Goal: Task Accomplishment & Management: Complete application form

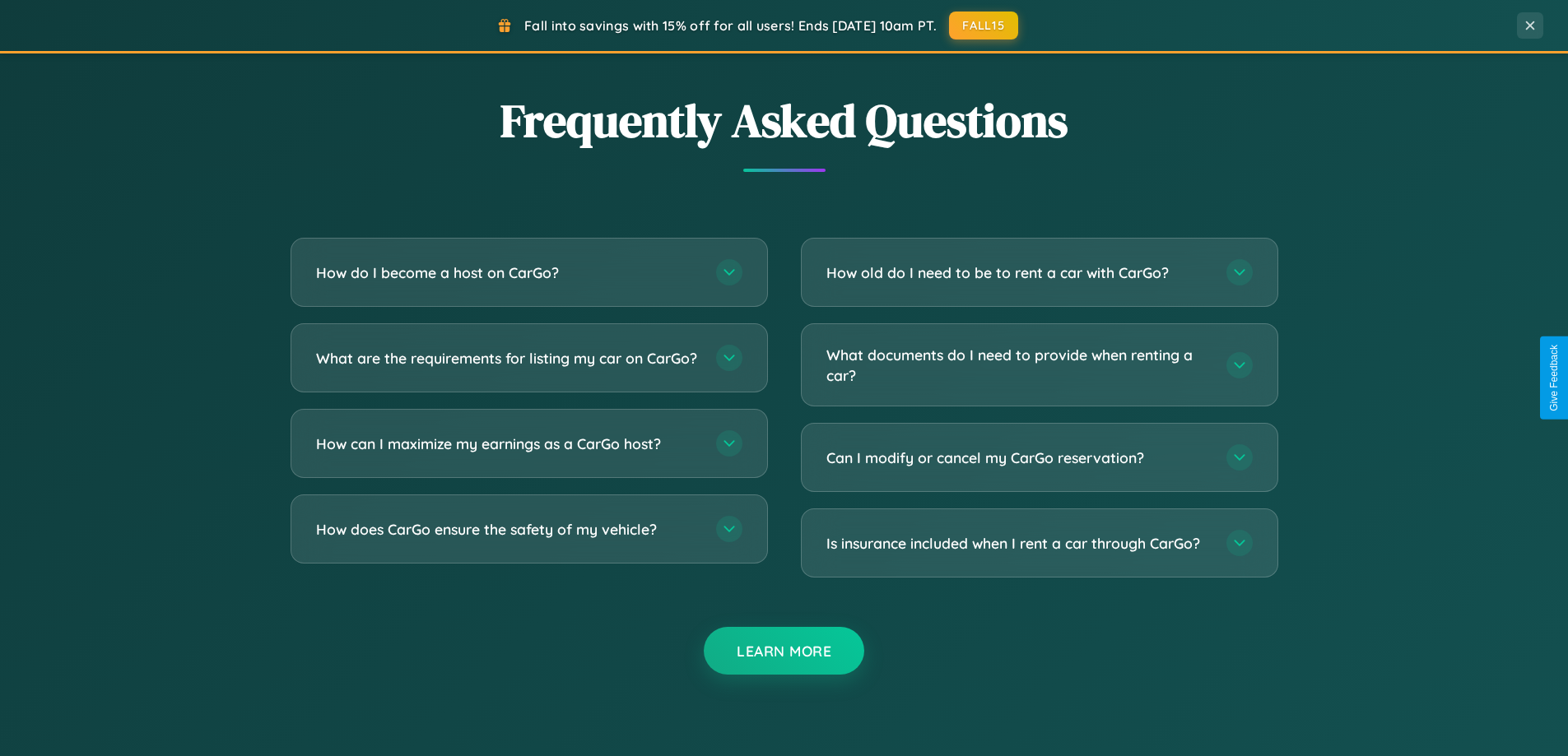
scroll to position [3164, 0]
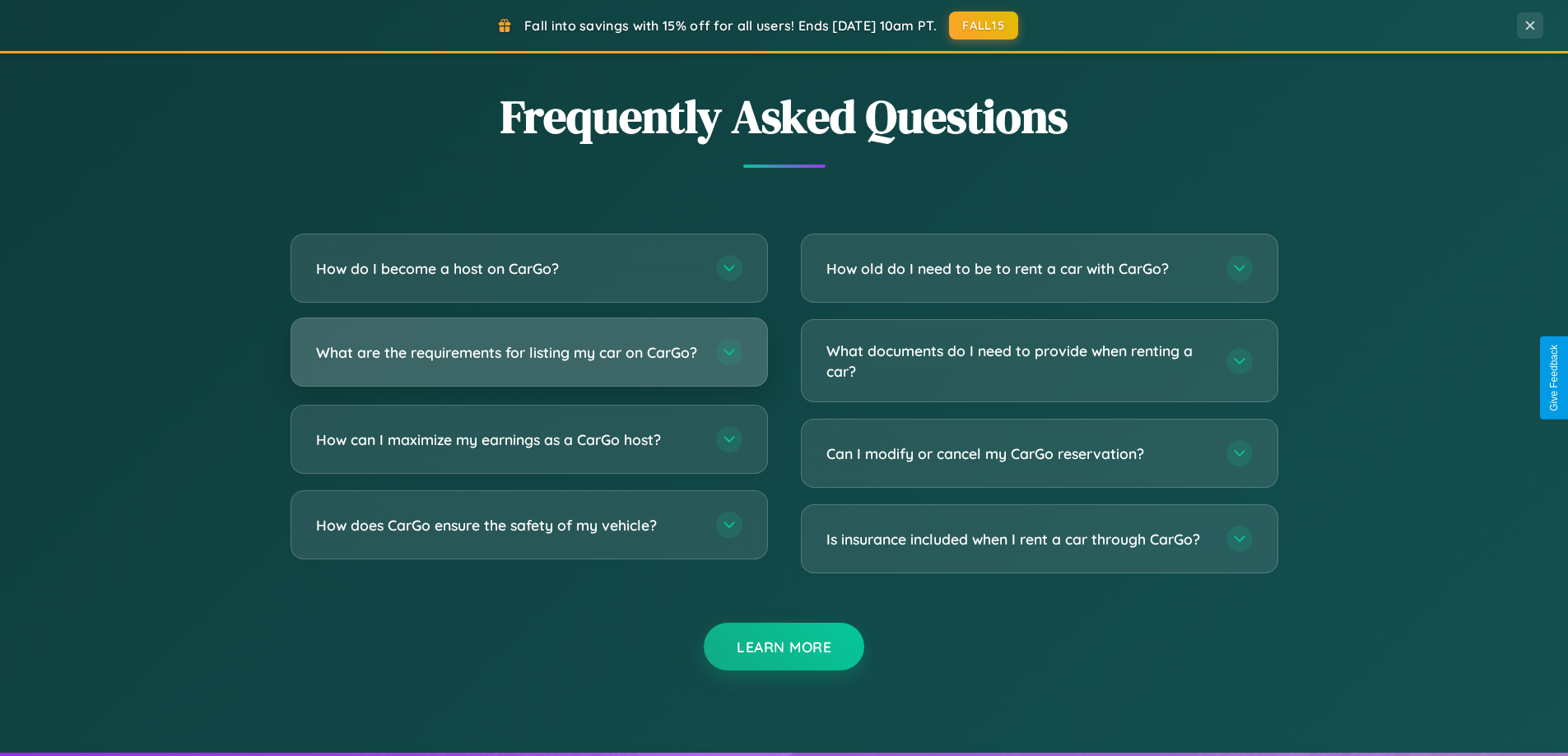
click at [528, 359] on h3 "What are the requirements for listing my car on CarGo?" at bounding box center [507, 353] width 383 height 20
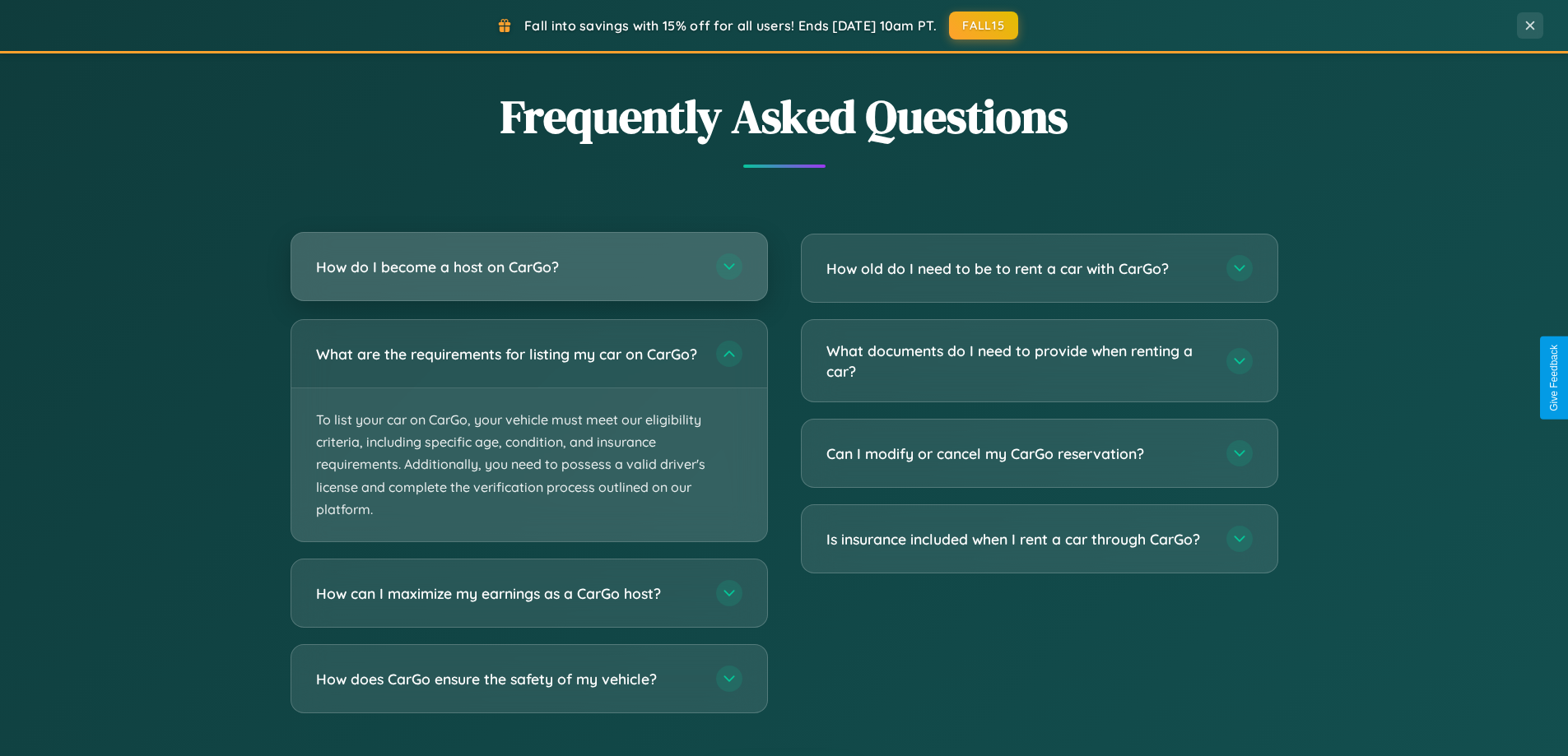
click at [528, 267] on h3 "How do I become a host on CarGo?" at bounding box center [507, 266] width 383 height 20
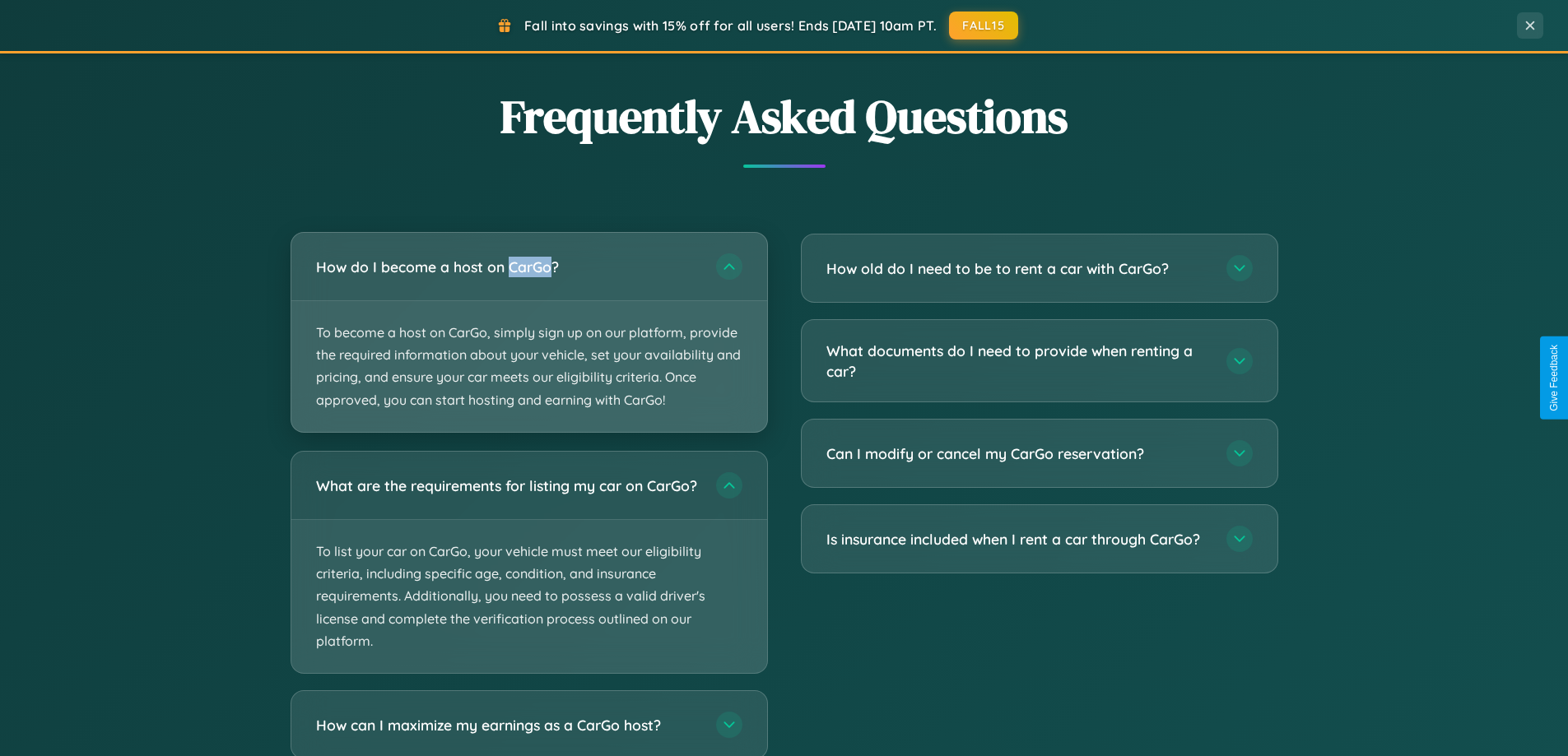
click at [528, 331] on p "To become a host on CarGo, simply sign up on our platform, provide the required…" at bounding box center [529, 366] width 476 height 131
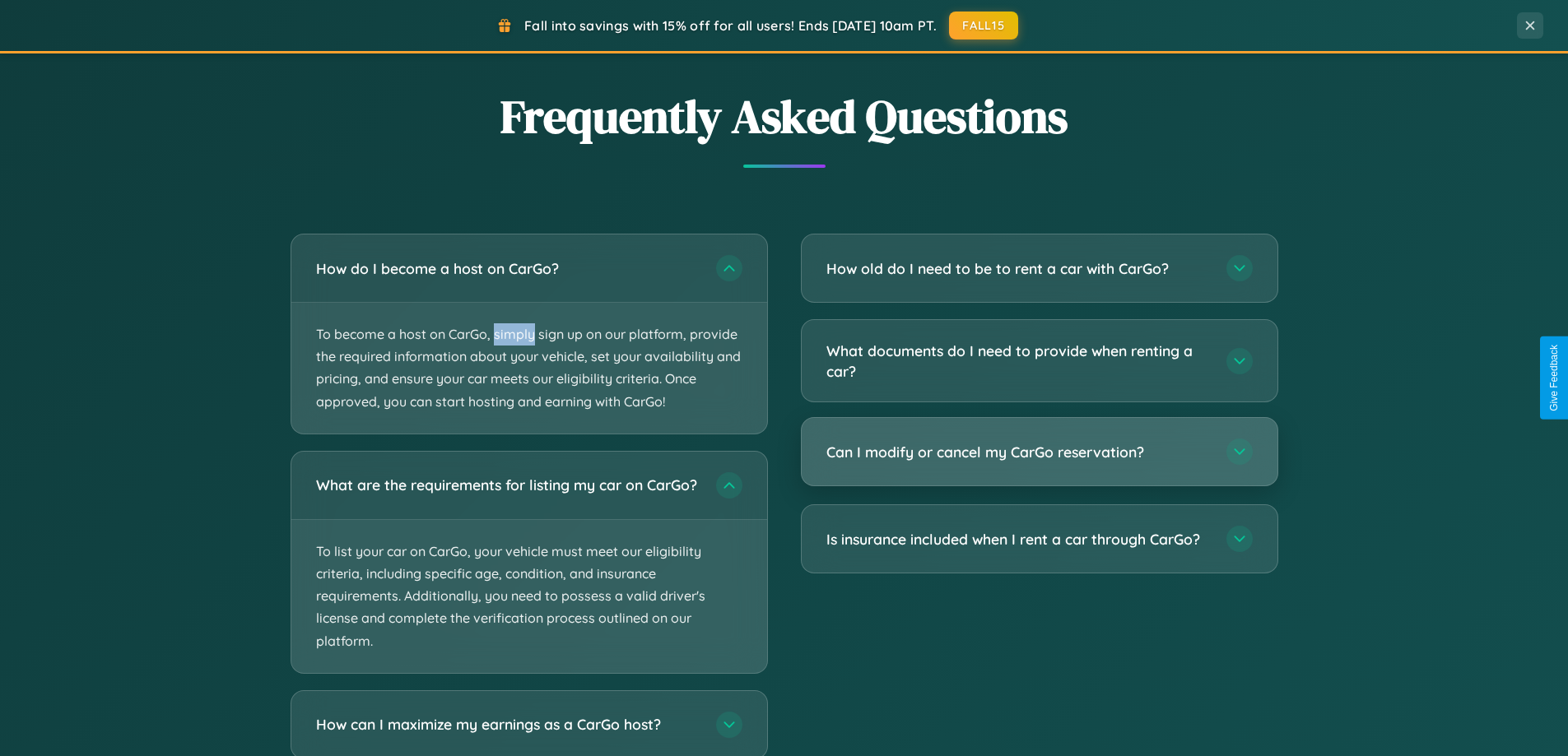
click at [1038, 452] on h3 "Can I modify or cancel my CarGo reservation?" at bounding box center [1017, 452] width 383 height 20
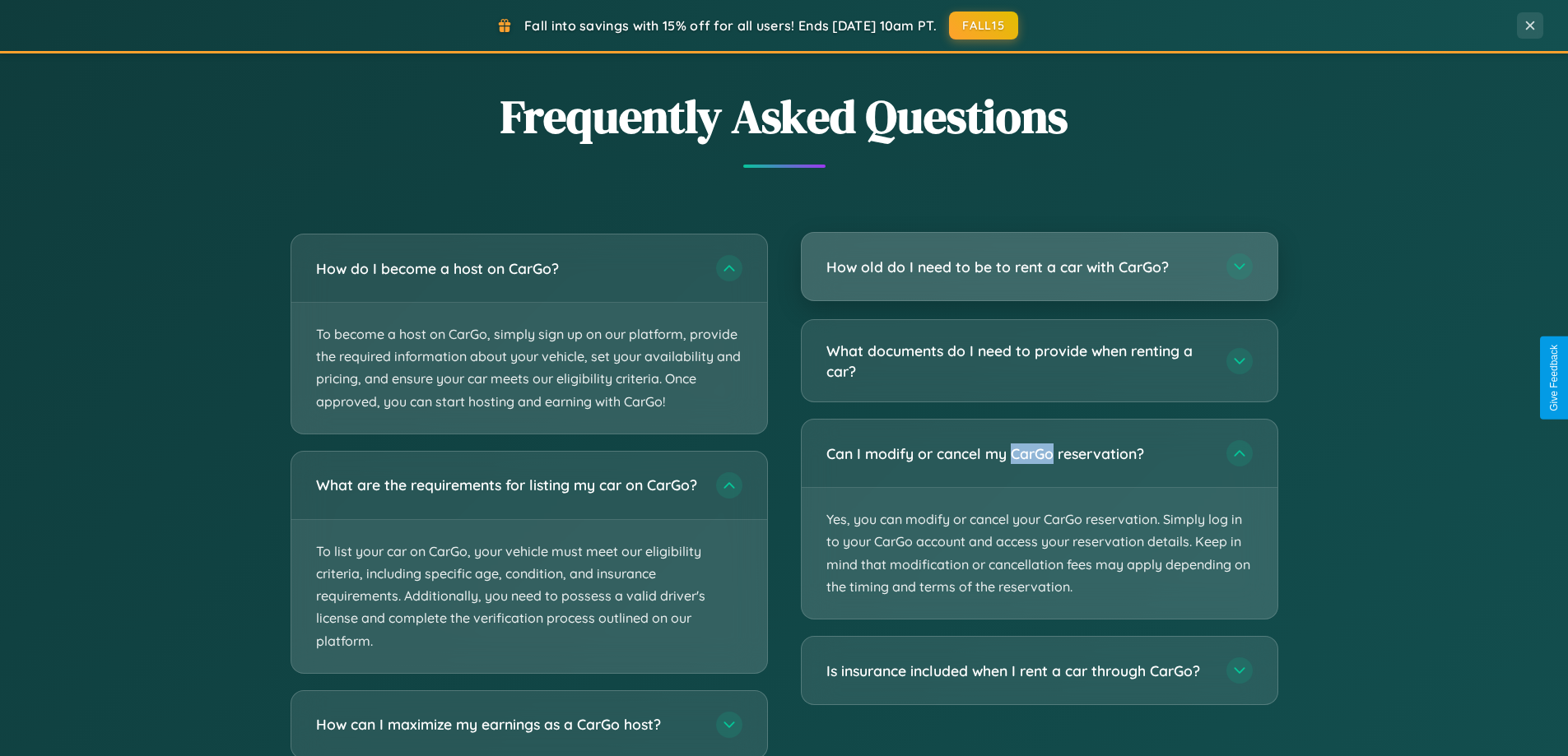
click at [1038, 268] on h3 "How old do I need to be to rent a car with CarGo?" at bounding box center [1017, 266] width 383 height 20
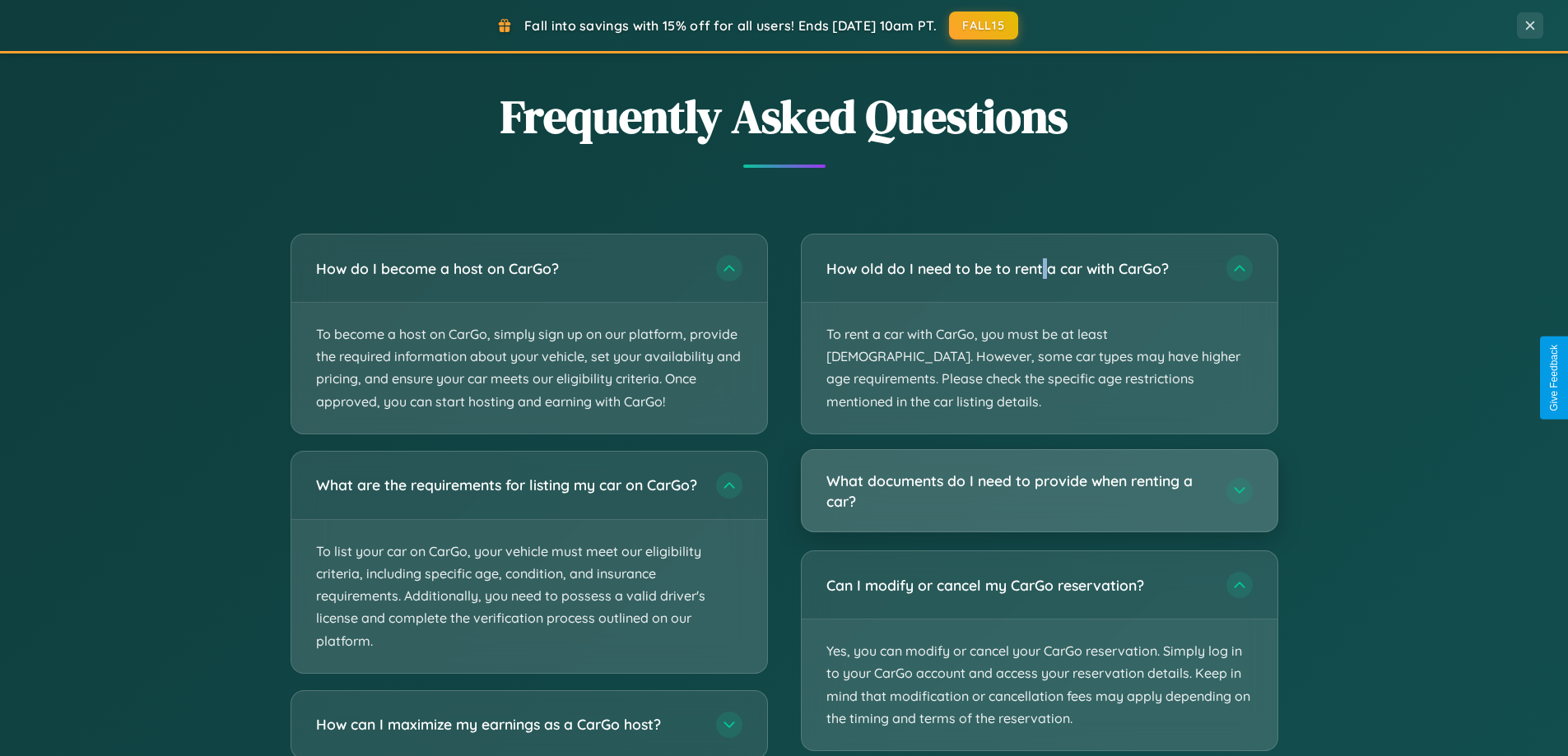
click at [1038, 470] on h3 "What documents do I need to provide when renting a car?" at bounding box center [1017, 490] width 383 height 41
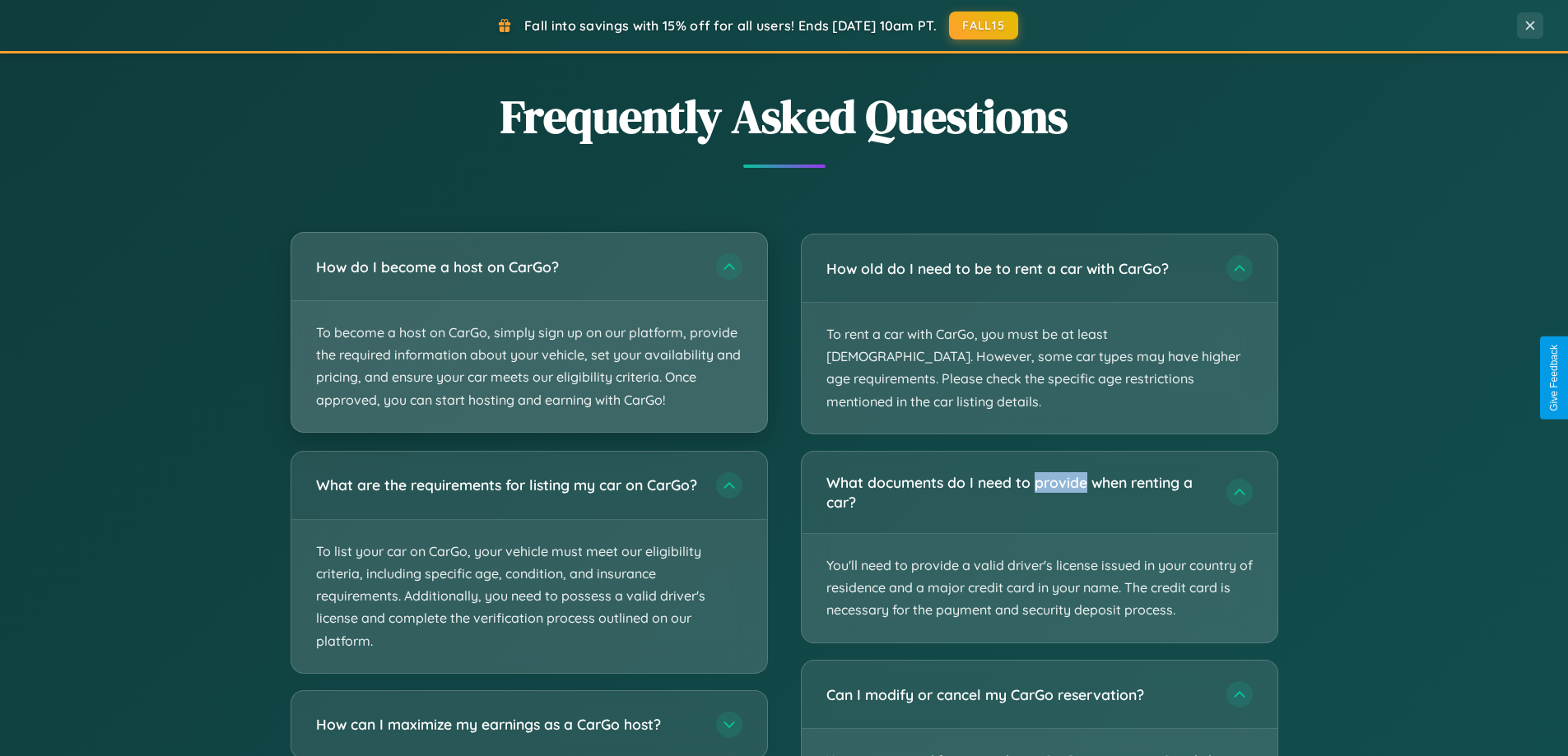
click at [528, 332] on p "To become a host on CarGo, simply sign up on our platform, provide the required…" at bounding box center [529, 366] width 476 height 131
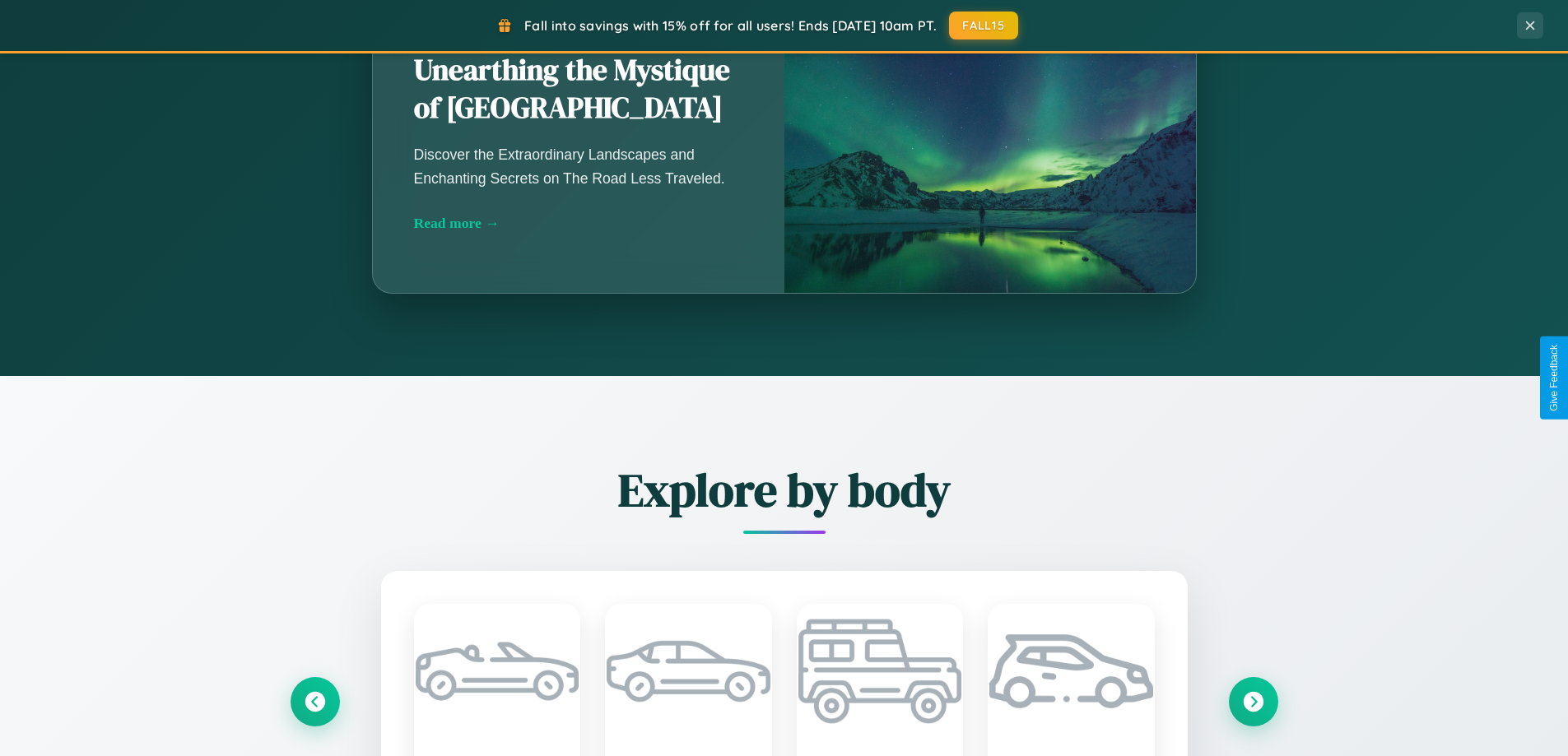
scroll to position [1131, 0]
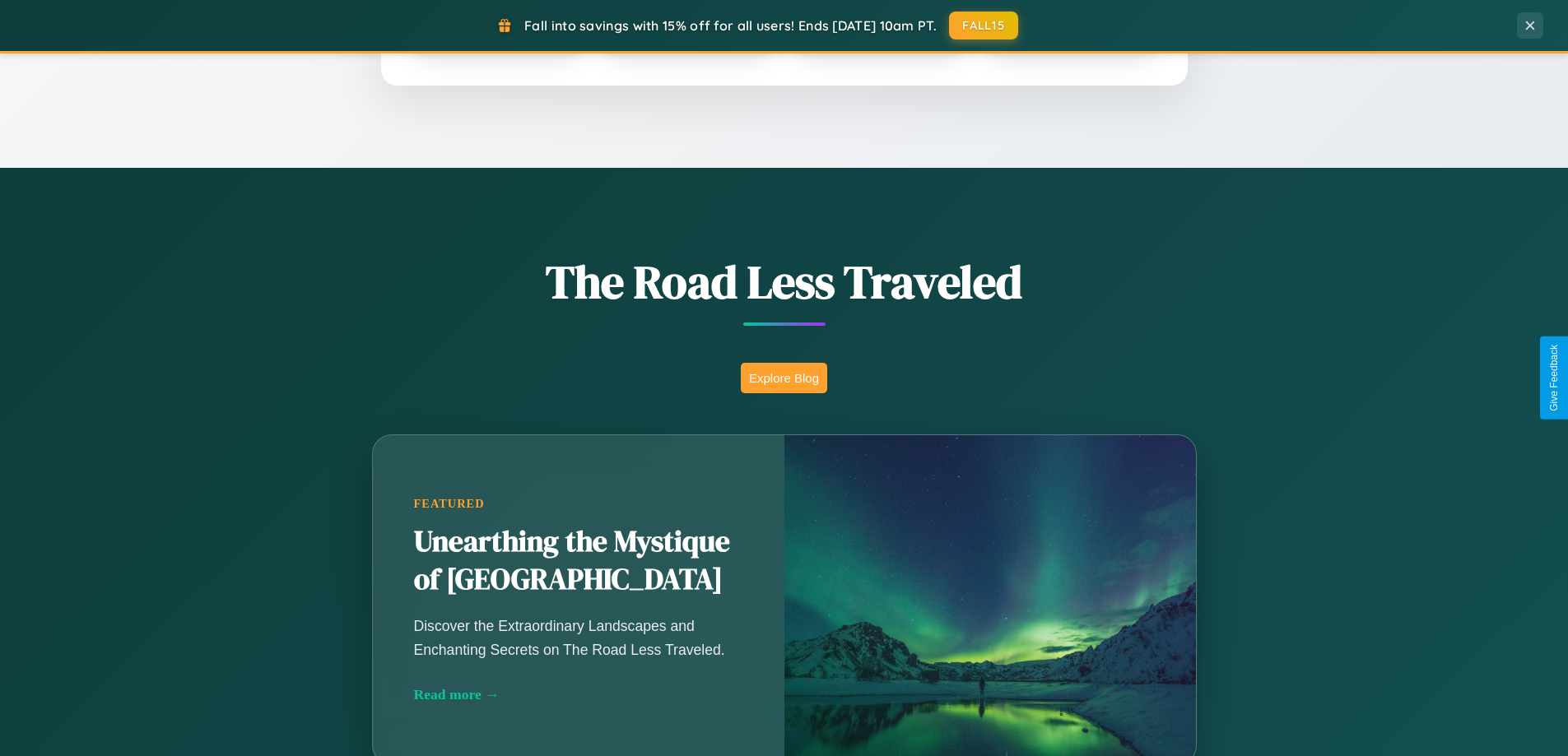
click at [784, 377] on button "Explore Blog" at bounding box center [784, 378] width 86 height 30
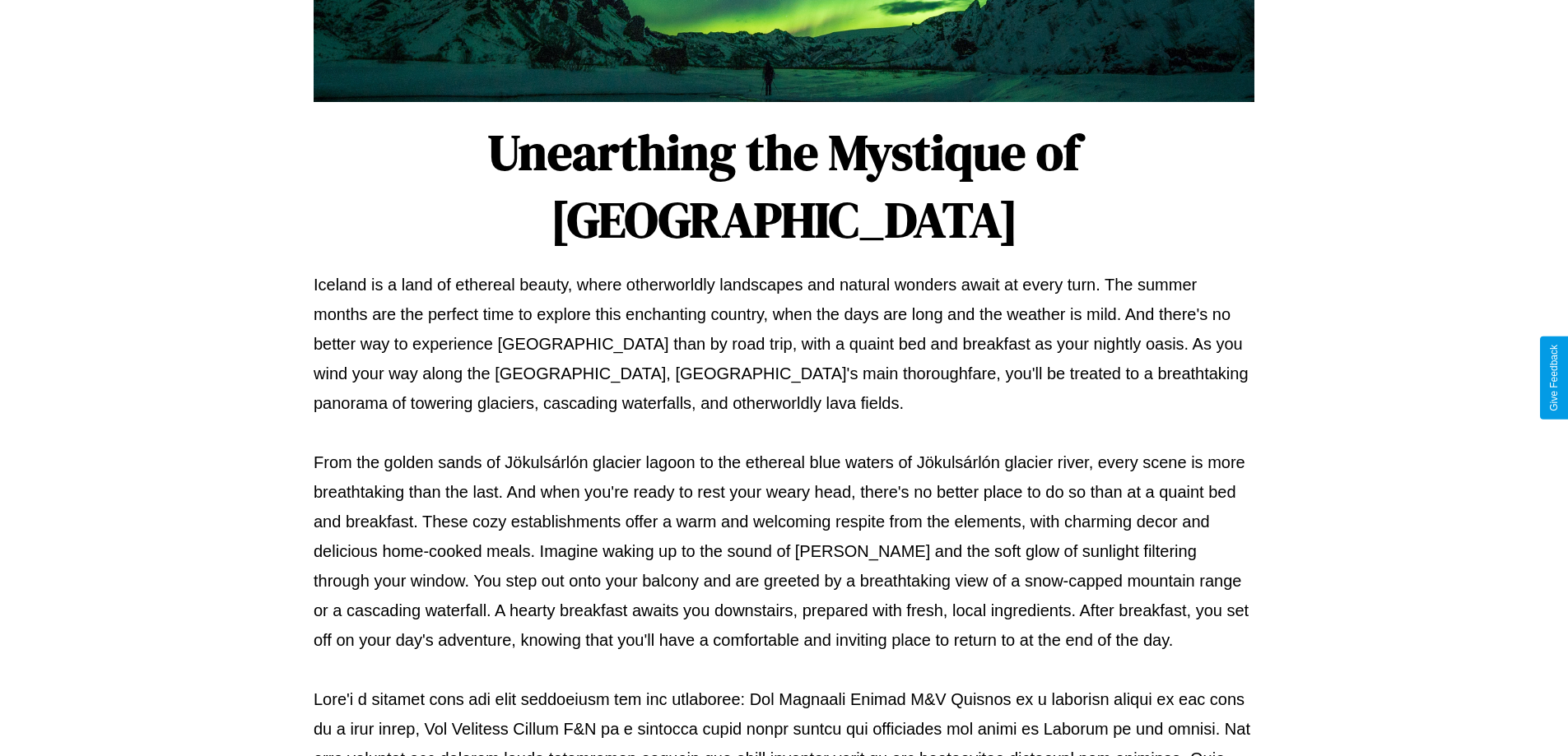
scroll to position [532, 0]
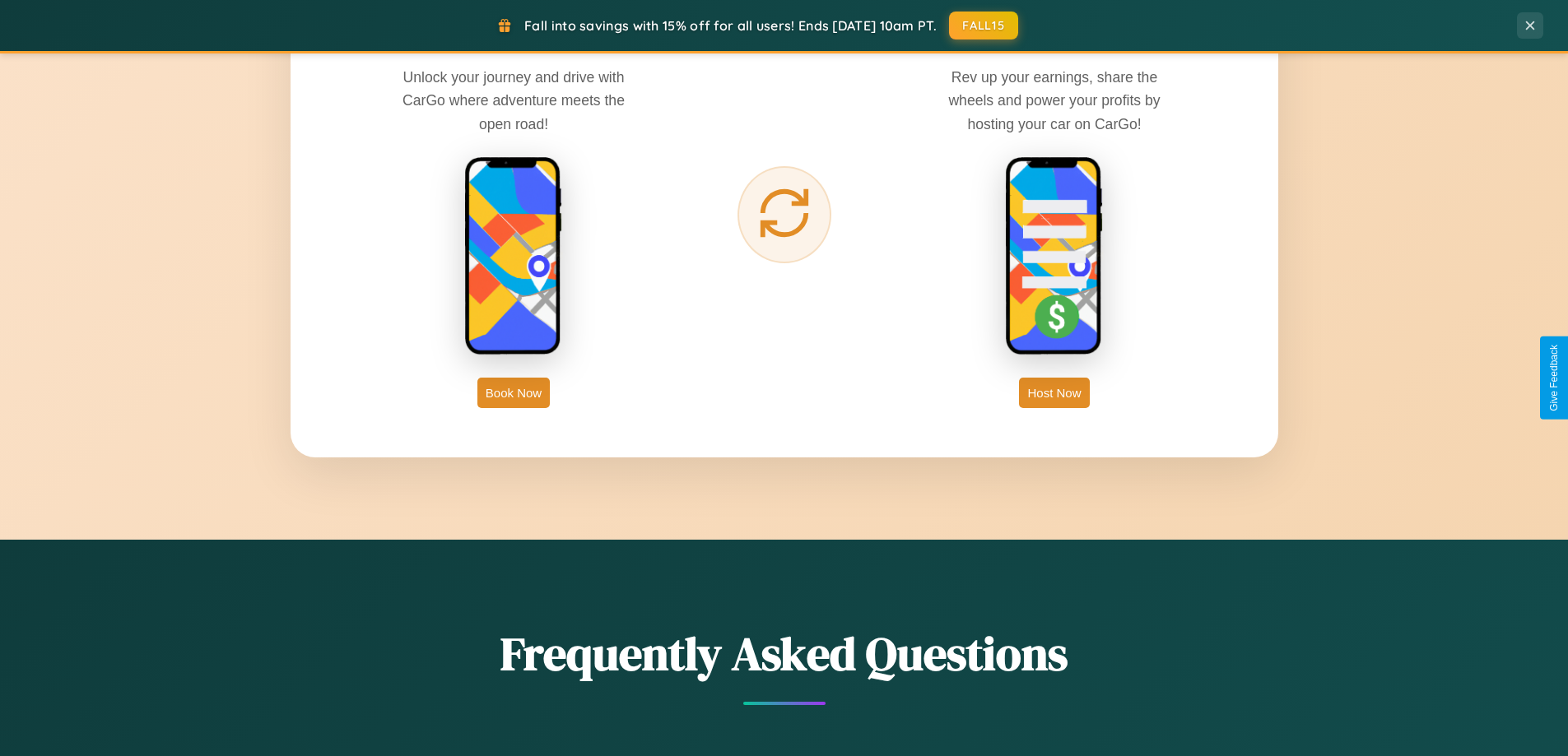
scroll to position [2643, 0]
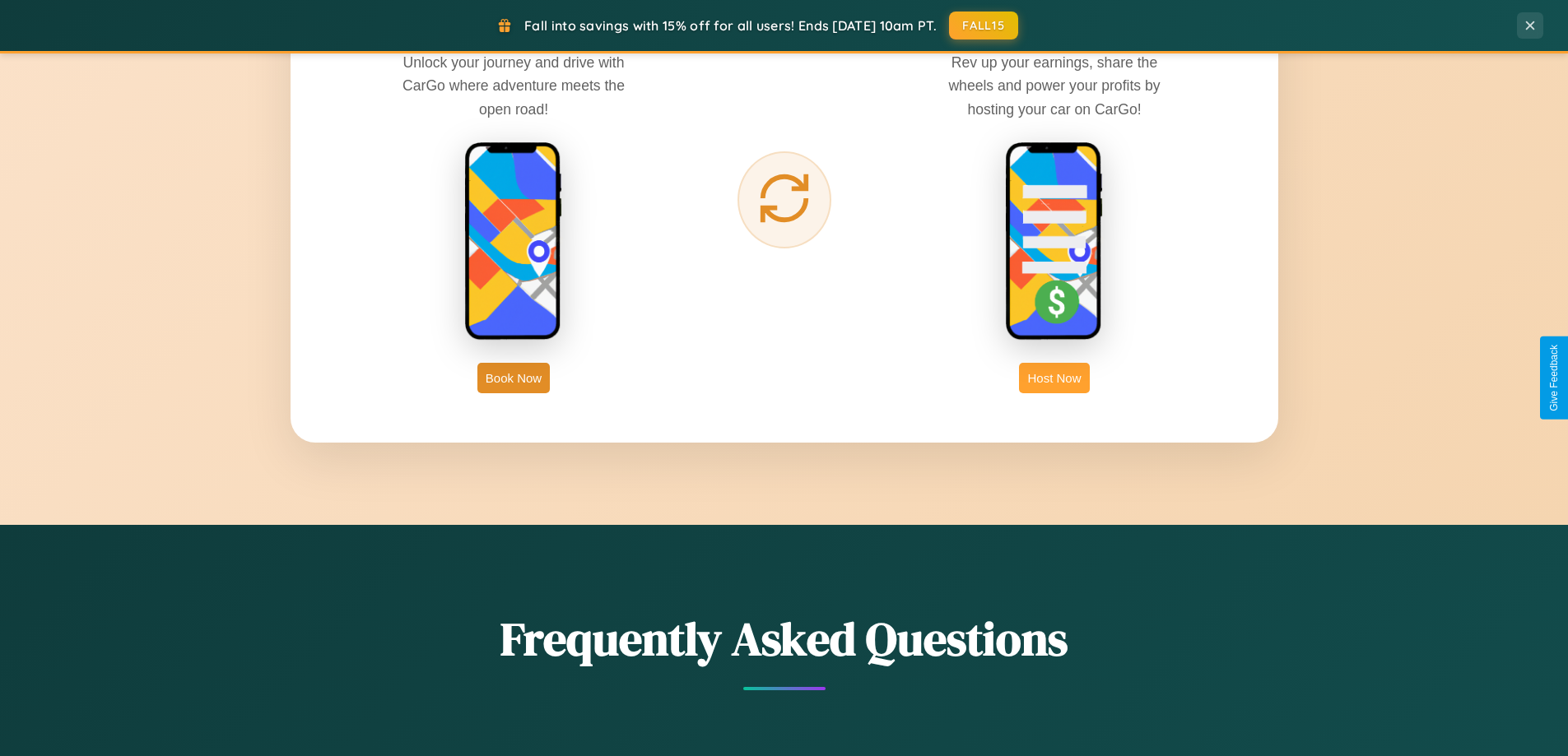
click at [1054, 377] on button "Host Now" at bounding box center [1054, 378] width 70 height 30
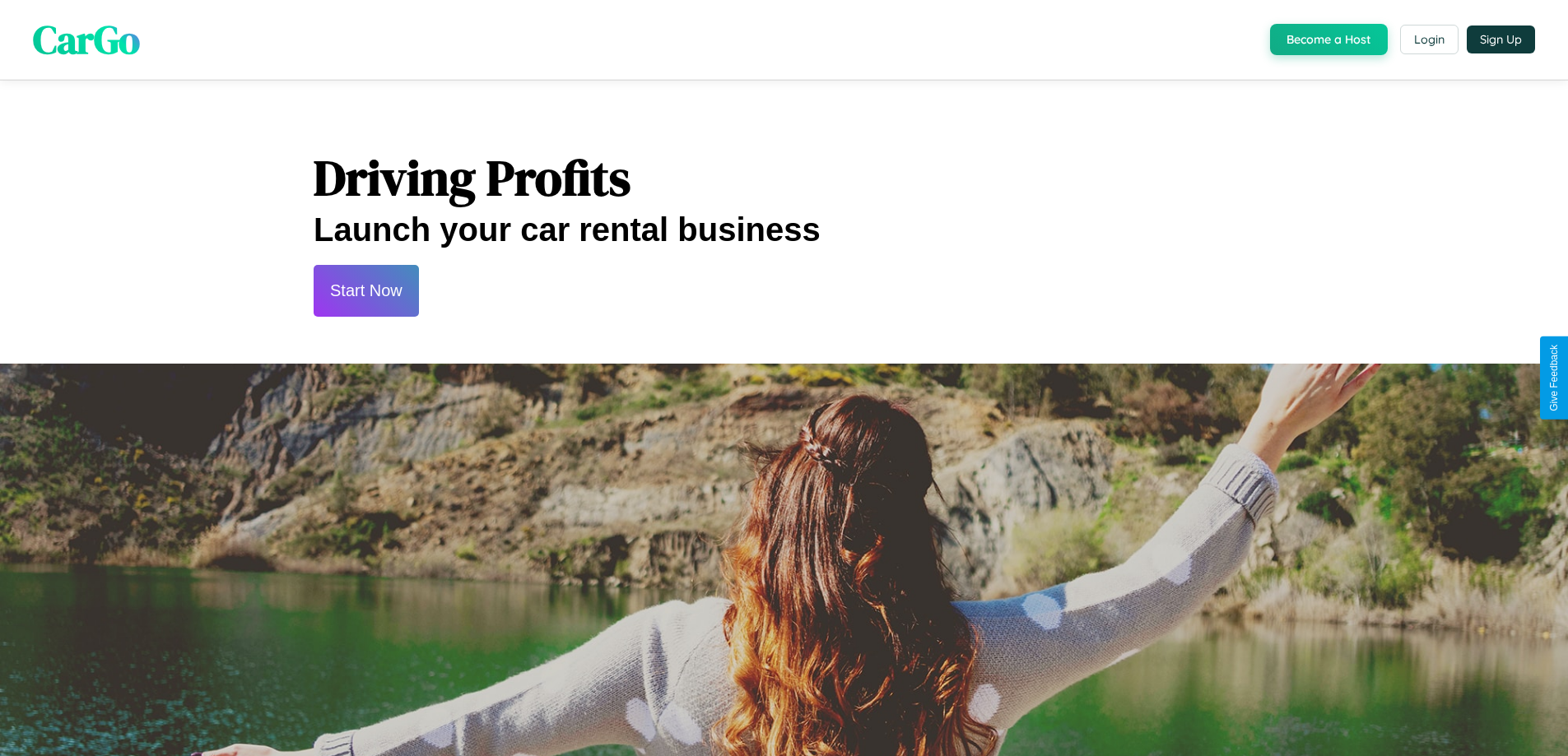
click at [366, 290] on button "Start Now" at bounding box center [366, 290] width 105 height 52
